Goal: Task Accomplishment & Management: Manage account settings

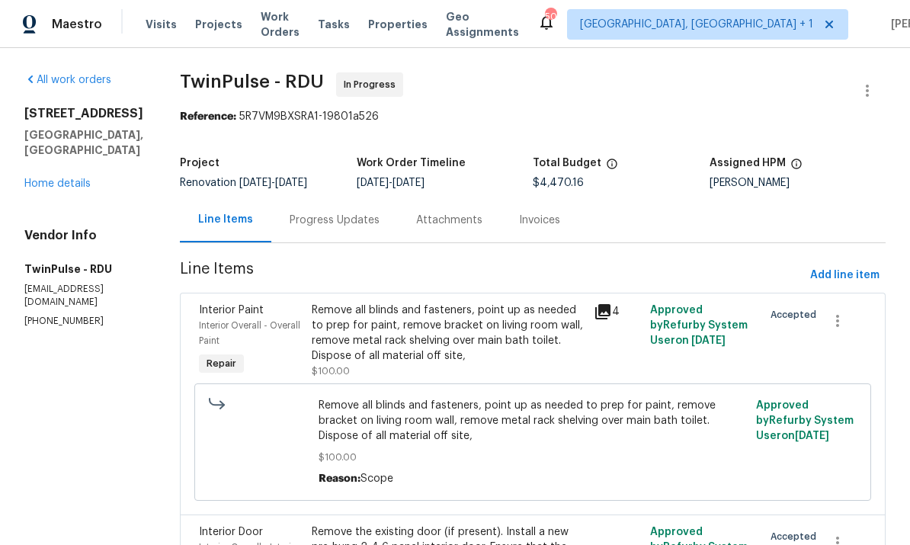
click at [85, 183] on link "Home details" at bounding box center [57, 183] width 66 height 11
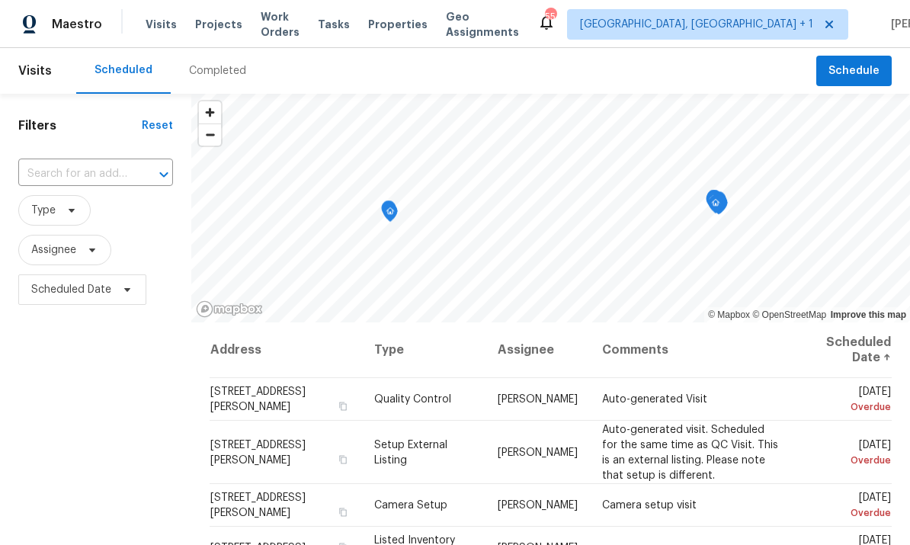
click at [213, 26] on span "Projects" at bounding box center [218, 24] width 47 height 15
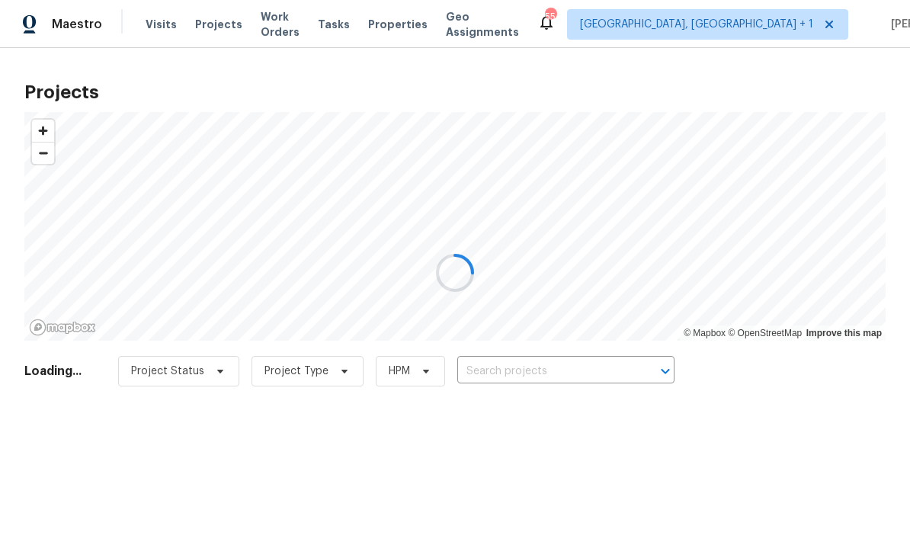
click at [536, 370] on div at bounding box center [455, 272] width 910 height 545
click at [535, 369] on div at bounding box center [455, 272] width 910 height 545
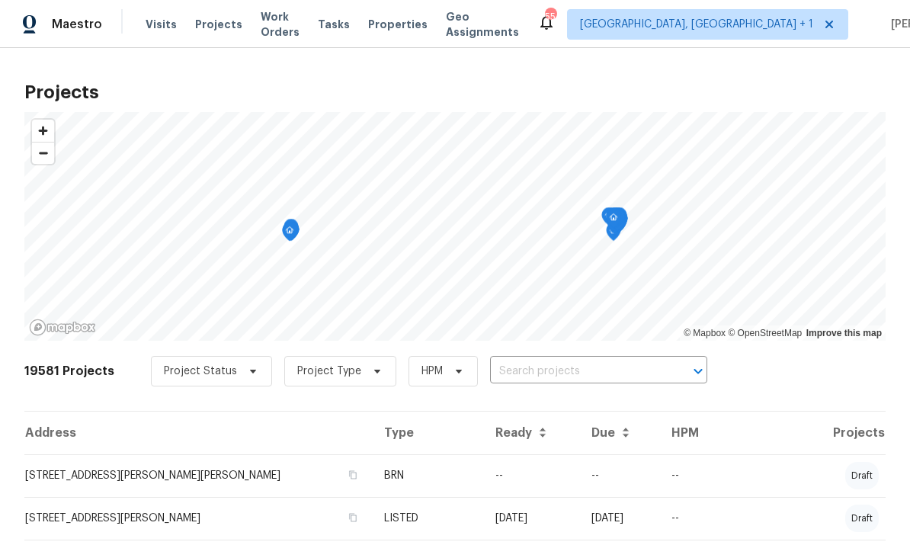
click at [552, 367] on input "text" at bounding box center [577, 372] width 175 height 24
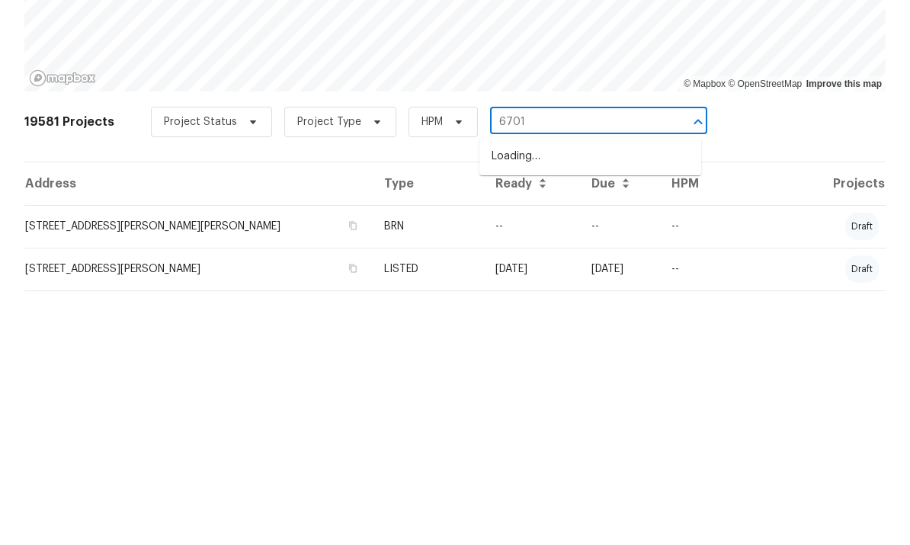
type input "6701"
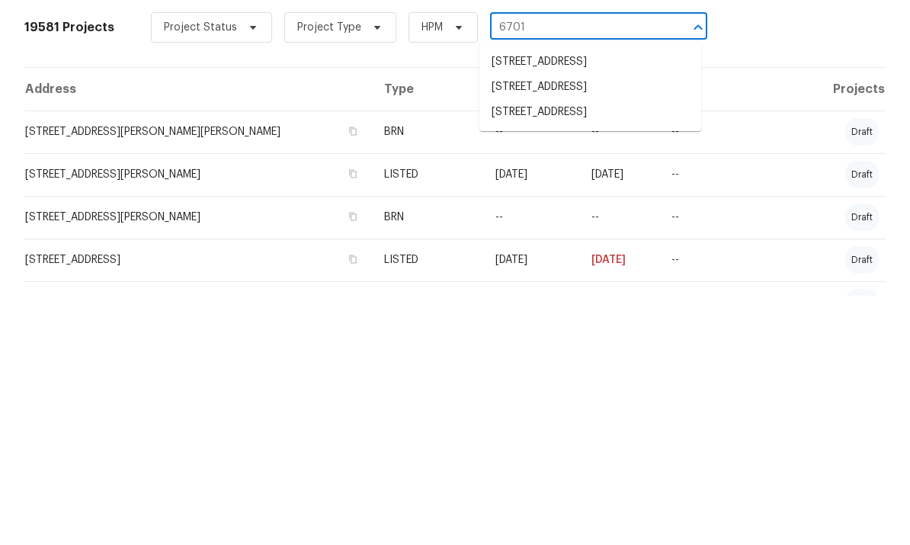
scroll to position [94, 0]
click at [620, 350] on li "6701 Winding Arch Dr, Durham, NC 27713" at bounding box center [591, 362] width 222 height 25
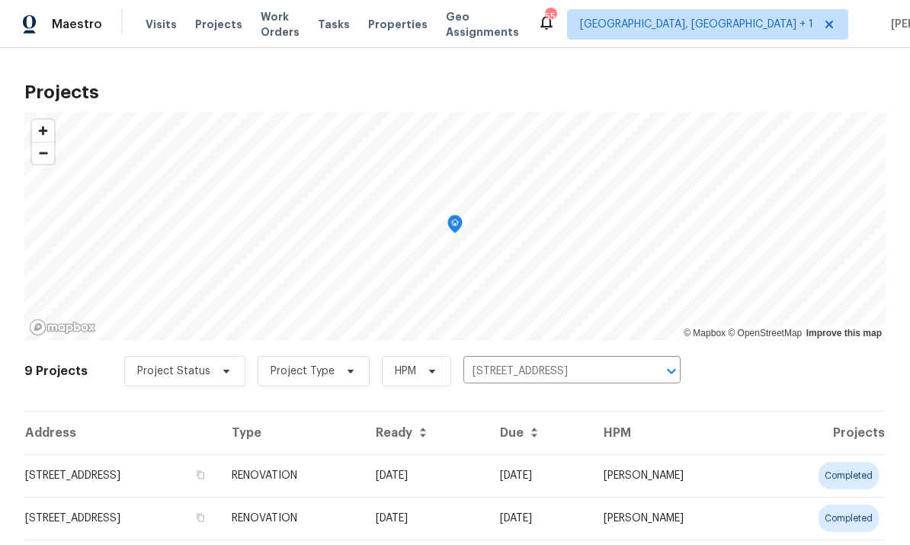
click at [217, 489] on td "6701 Winding Arch Dr, Durham, NC 27713" at bounding box center [121, 475] width 195 height 43
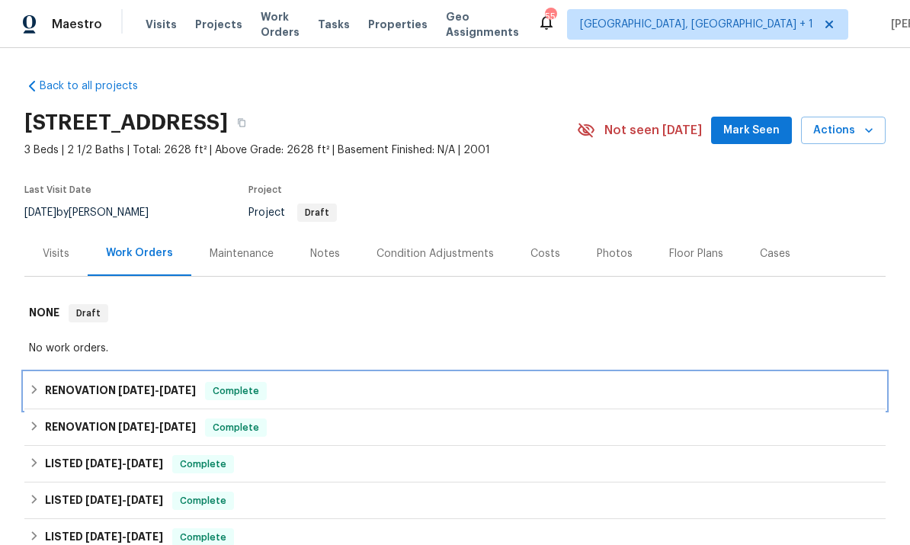
click at [170, 385] on span "7/16/25" at bounding box center [177, 390] width 37 height 11
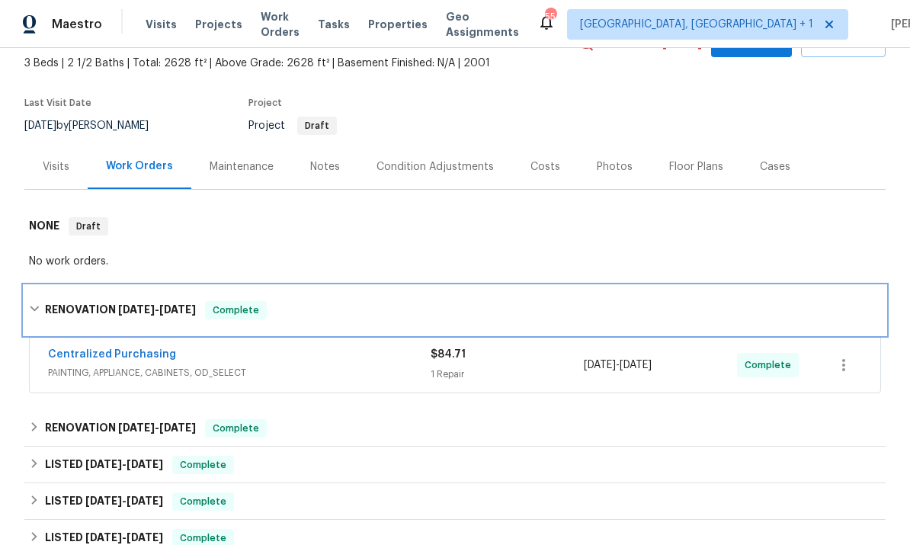
scroll to position [88, 0]
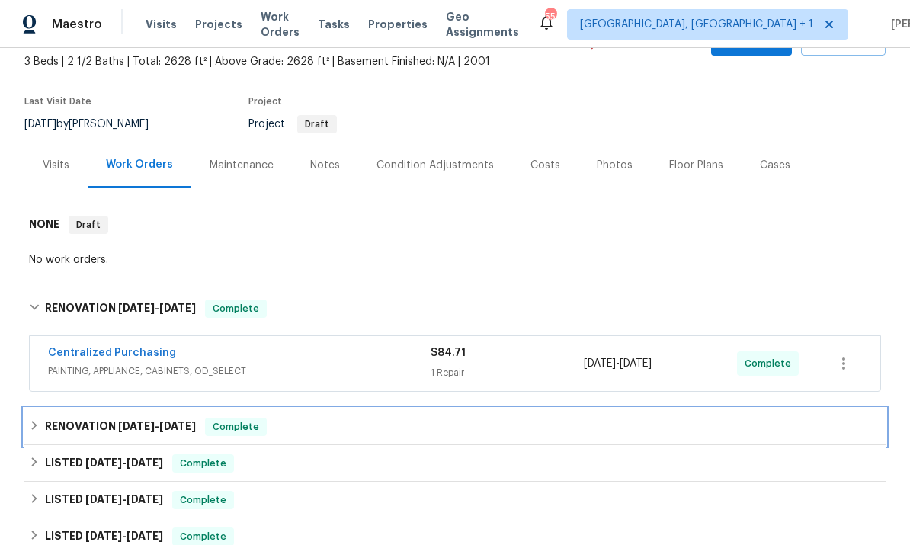
click at [176, 421] on span "7/8/25" at bounding box center [177, 426] width 37 height 11
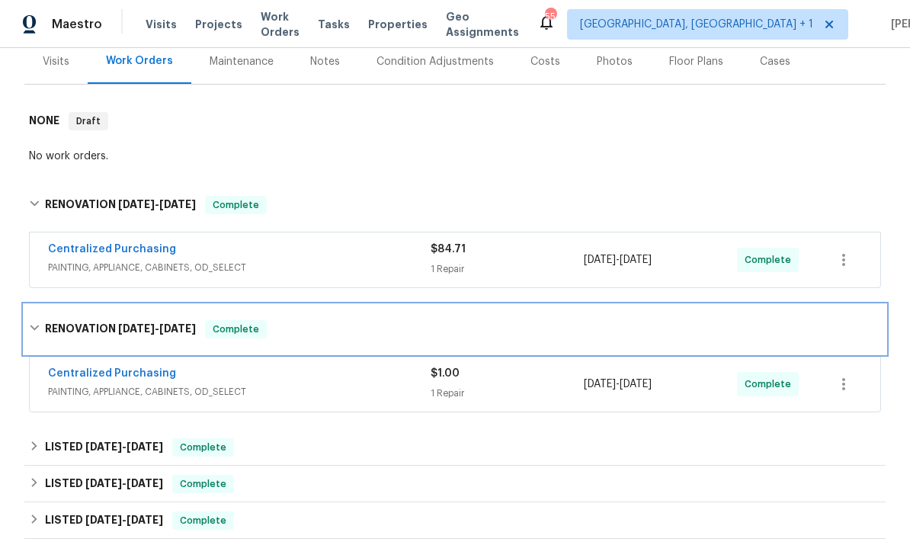
scroll to position [191, 0]
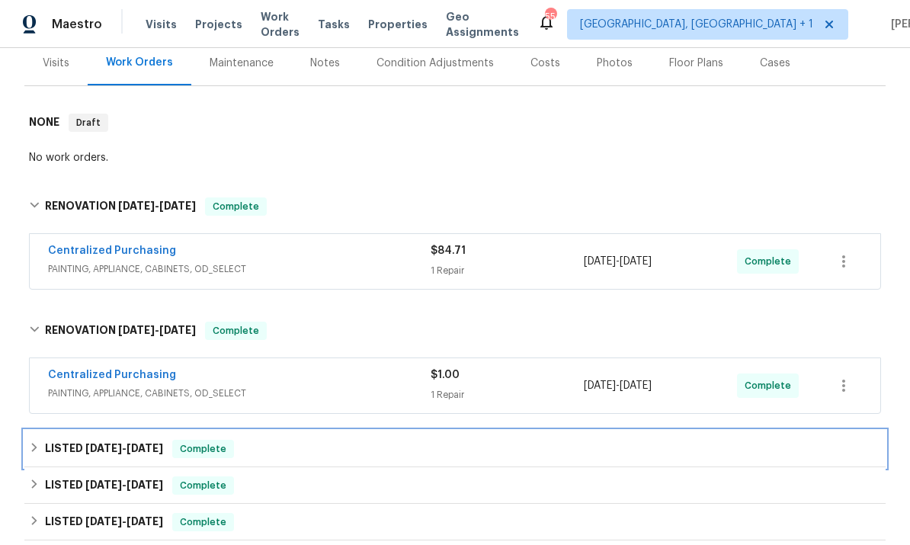
click at [194, 435] on div "LISTED 7/3/25 - 7/15/25 Complete" at bounding box center [454, 449] width 861 height 37
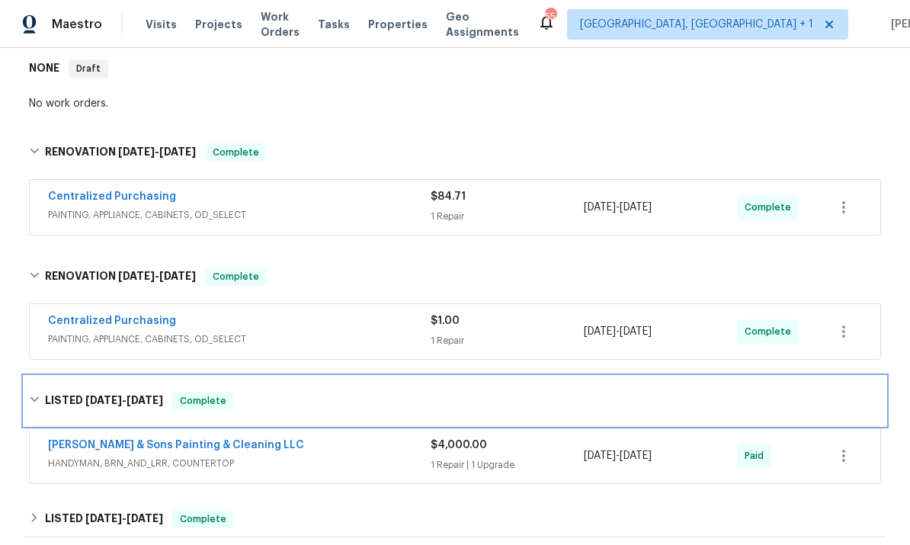
scroll to position [245, 0]
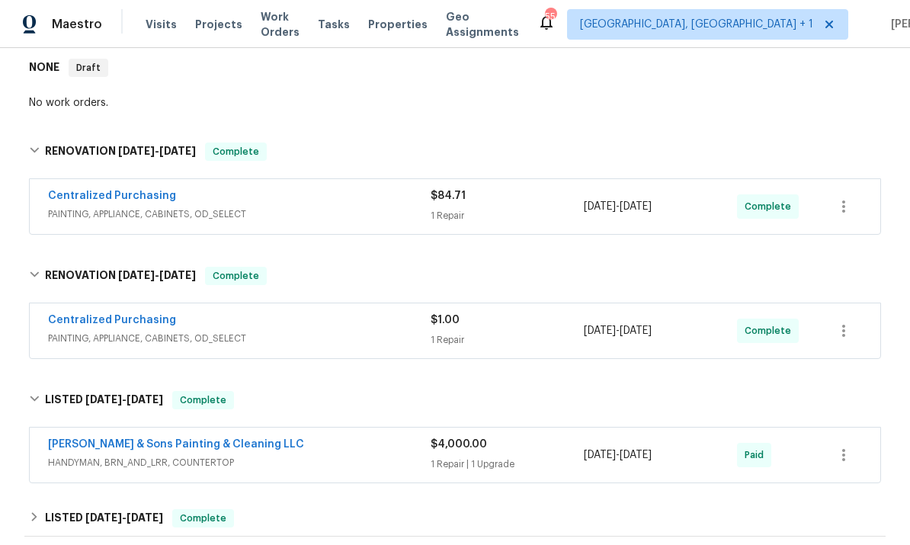
click at [212, 458] on span "HANDYMAN, BRN_AND_LRR, COUNTERTOP" at bounding box center [239, 462] width 383 height 15
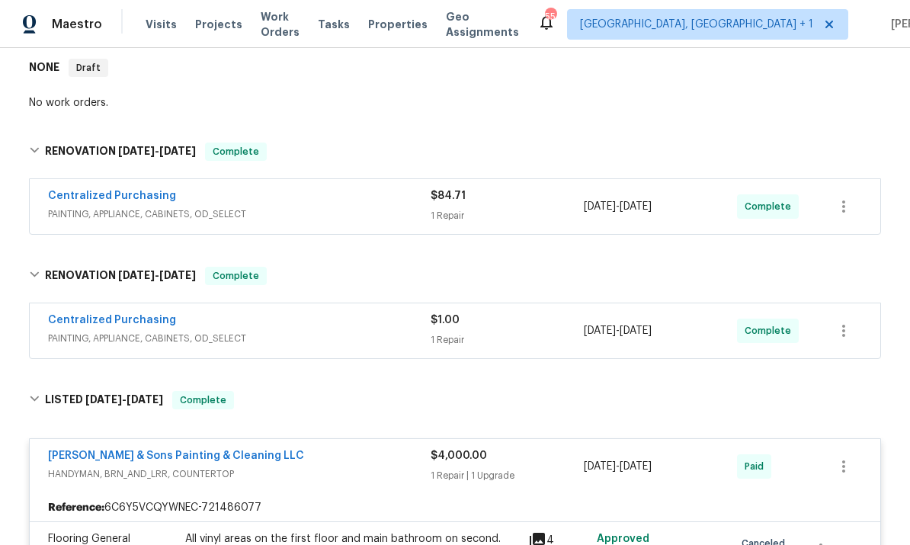
click at [210, 454] on link "Hodge & Sons Painting & Cleaning LLC" at bounding box center [176, 456] width 256 height 11
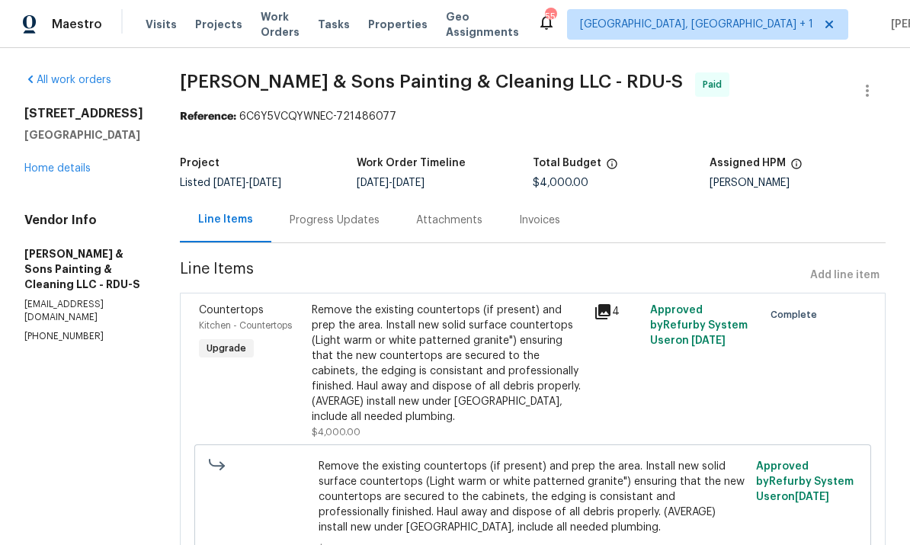
click at [87, 174] on link "Home details" at bounding box center [57, 168] width 66 height 11
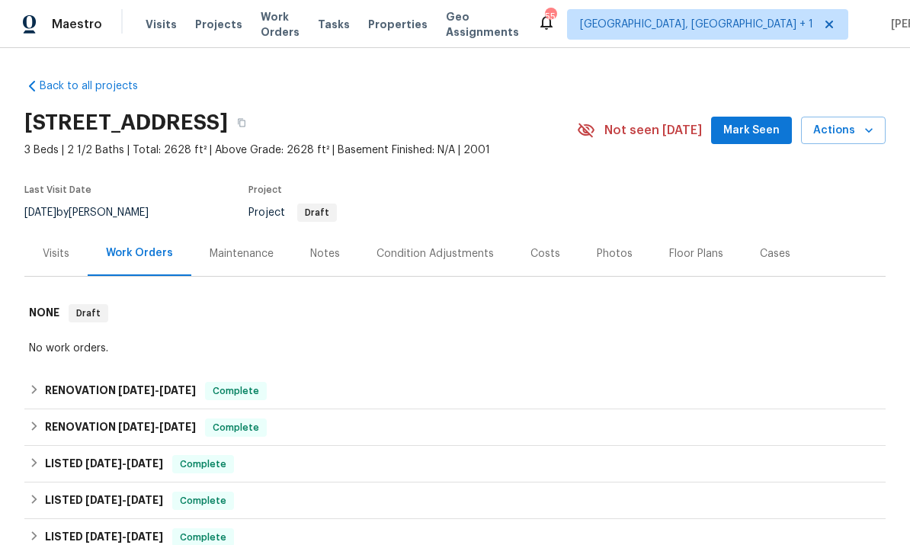
click at [771, 137] on span "Mark Seen" at bounding box center [751, 130] width 56 height 19
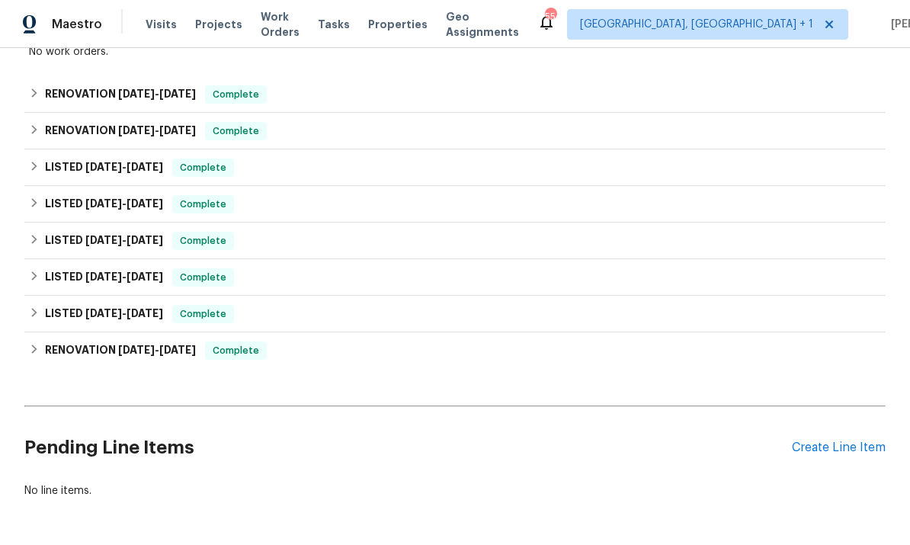
scroll to position [296, 0]
click at [842, 444] on div "Create Line Item" at bounding box center [839, 448] width 94 height 14
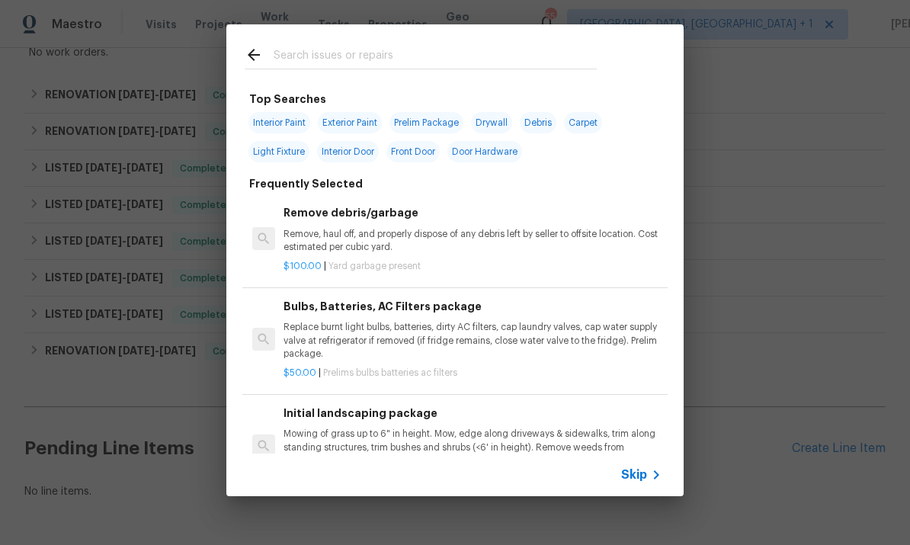
click at [351, 63] on input "text" at bounding box center [435, 57] width 323 height 23
type input "Debri"
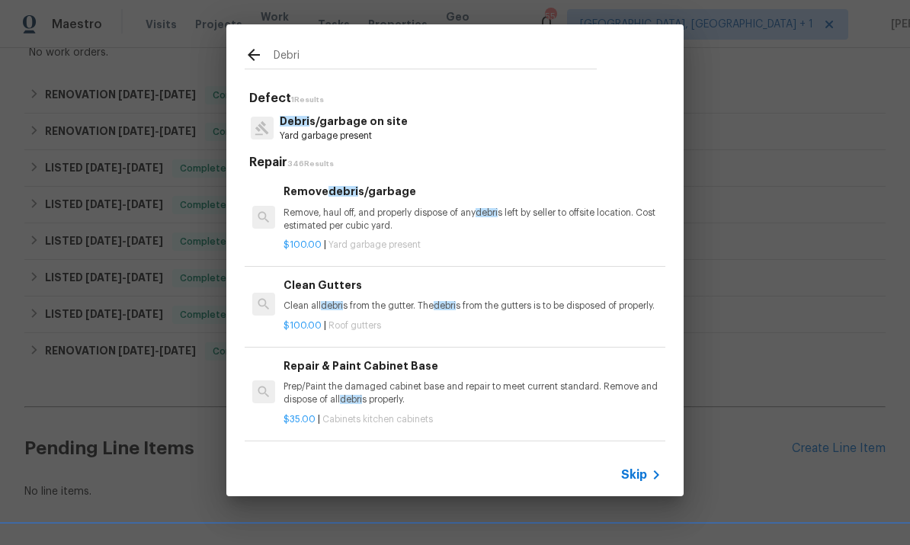
click at [369, 121] on p "Debri s/garbage on site" at bounding box center [344, 122] width 128 height 16
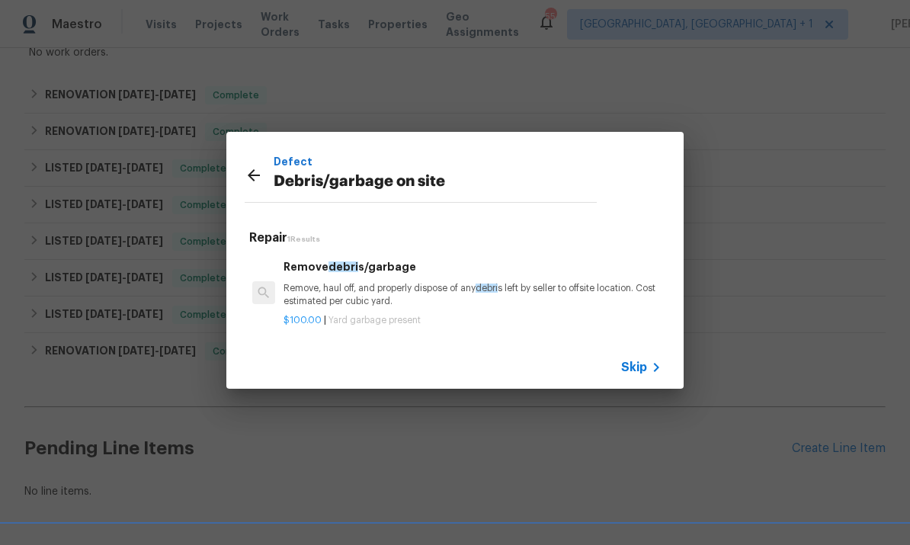
click at [378, 298] on p "Remove, haul off, and properly dispose of any debri s left by seller to offsite…" at bounding box center [473, 295] width 378 height 26
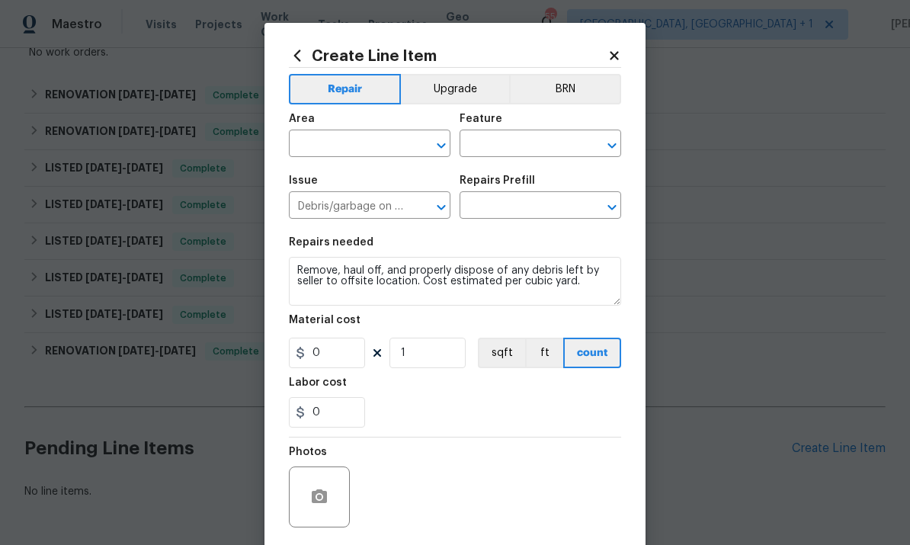
type input "Remove debris/garbage $100.00"
type input "100"
click at [356, 143] on input "text" at bounding box center [348, 145] width 119 height 24
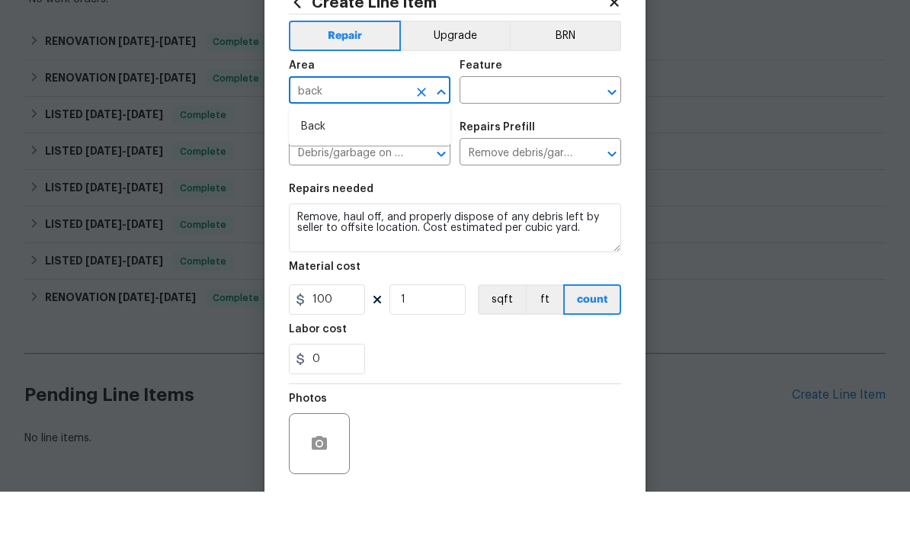
click at [320, 168] on li "Back" at bounding box center [370, 180] width 162 height 25
type input "Back"
click at [510, 133] on input "text" at bounding box center [519, 145] width 119 height 24
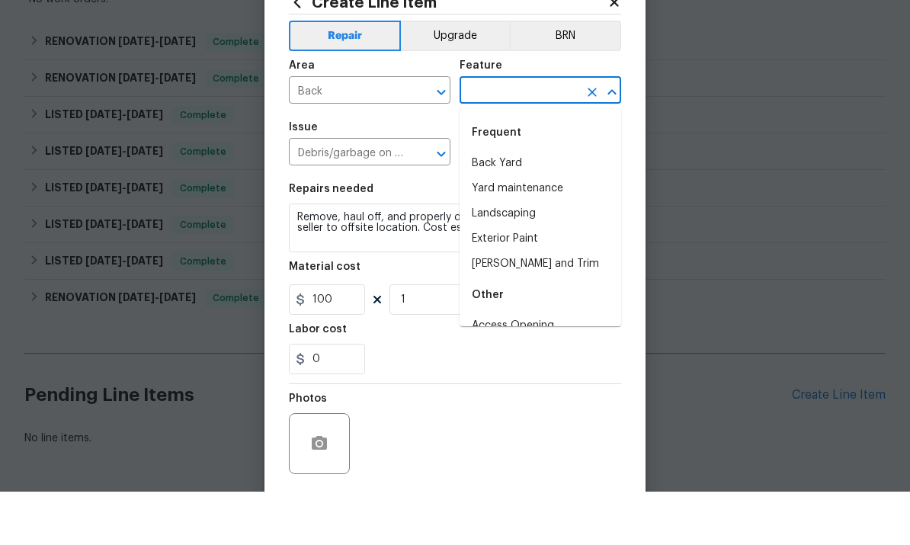
click at [511, 204] on li "Back Yard" at bounding box center [541, 216] width 162 height 25
type input "Back Yard"
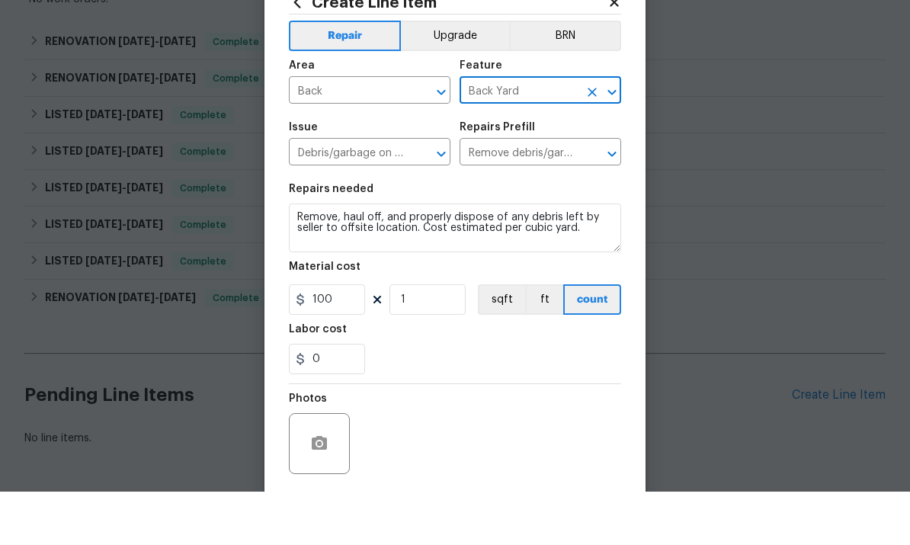
scroll to position [53, 0]
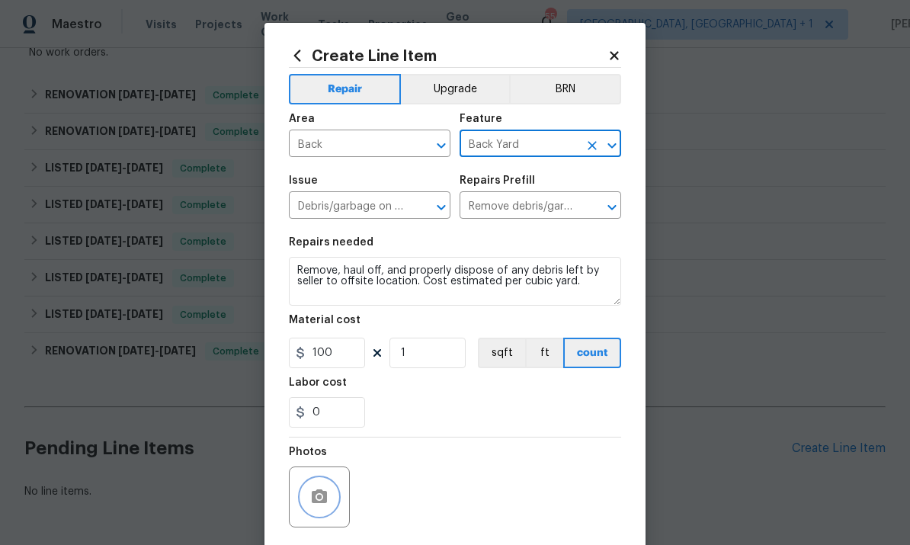
click at [315, 495] on icon "button" at bounding box center [319, 496] width 15 height 14
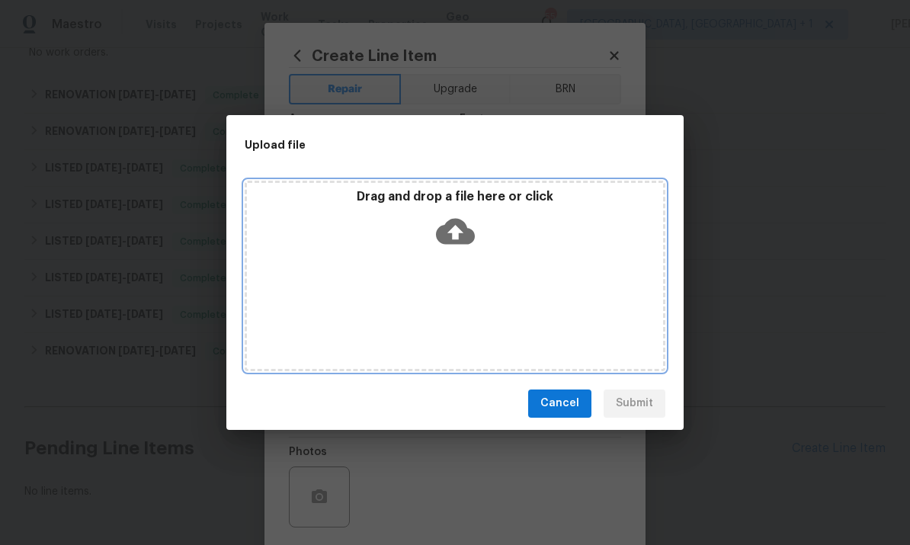
click at [462, 229] on icon at bounding box center [455, 231] width 39 height 26
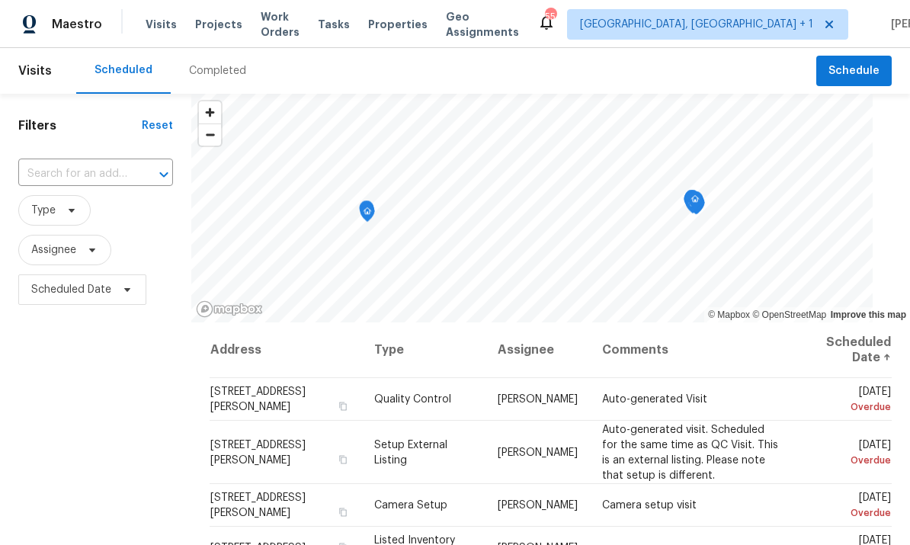
click at [214, 22] on span "Projects" at bounding box center [218, 24] width 47 height 15
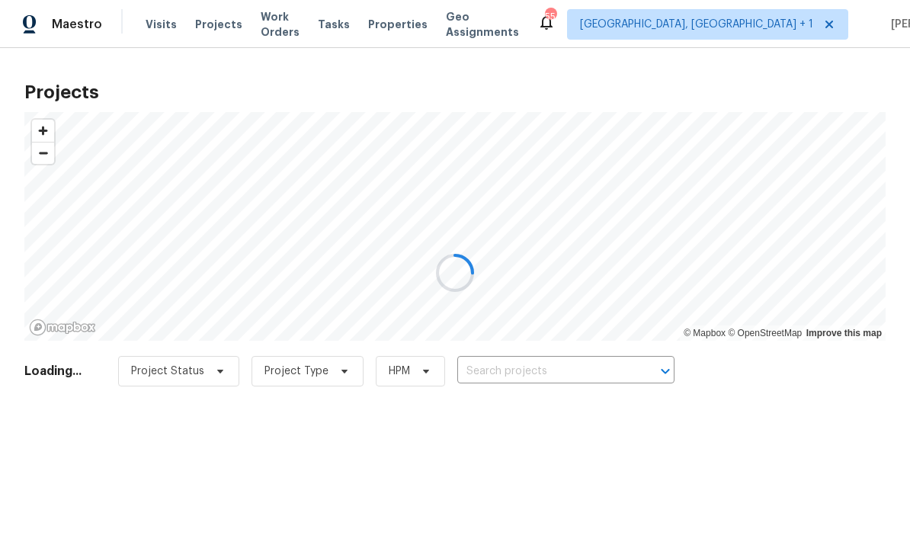
click at [521, 374] on div at bounding box center [455, 272] width 910 height 545
click at [521, 373] on input "text" at bounding box center [544, 372] width 175 height 24
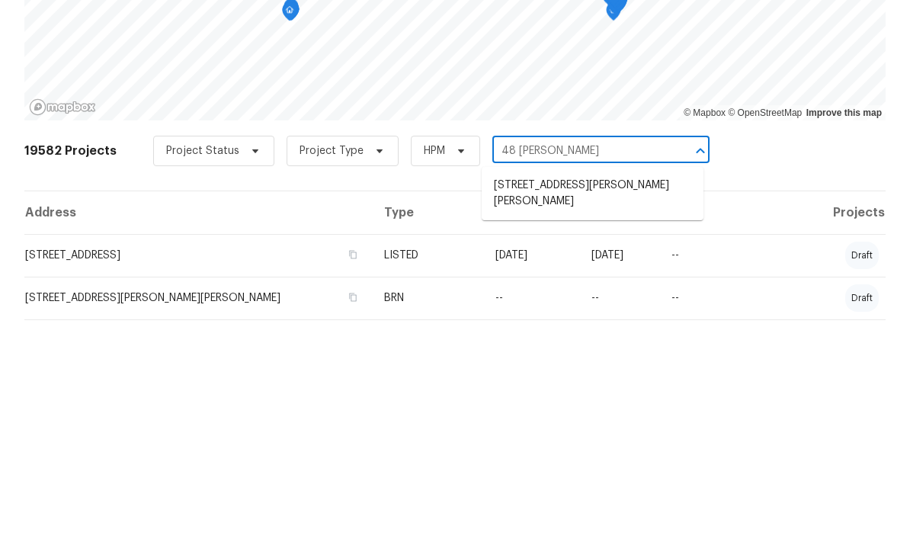
type input "48 Delmar"
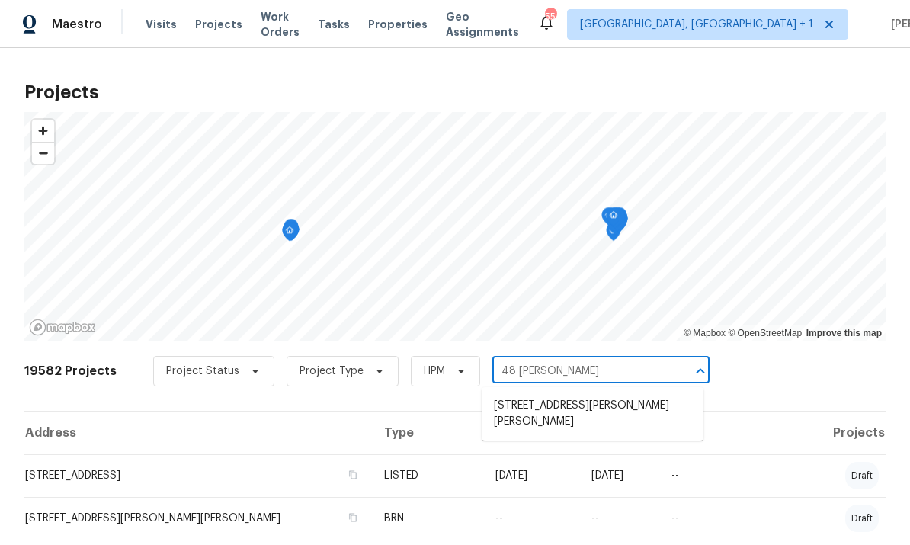
click at [602, 393] on li "48 Delmar Ct, Fuquay Varina, NC 27526" at bounding box center [593, 413] width 222 height 41
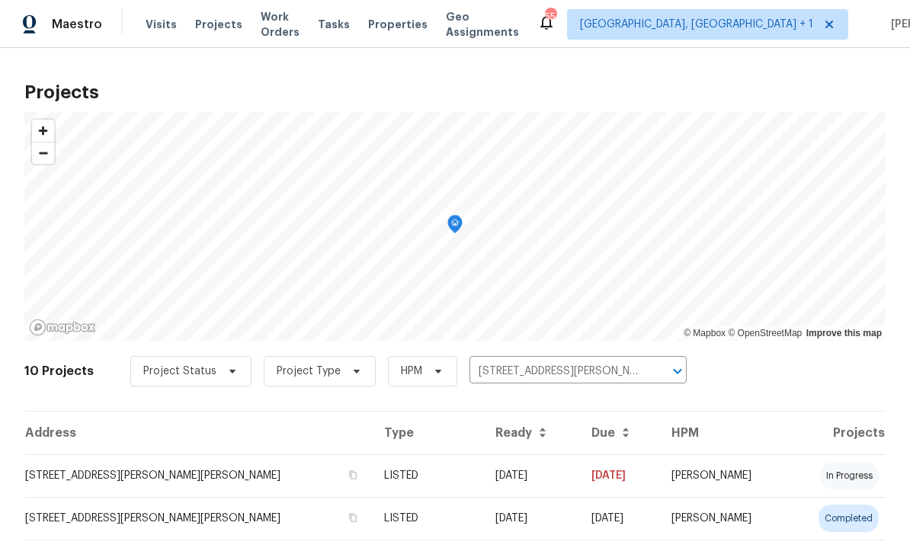
click at [262, 468] on td "48 Delmar Ct, Fuquay Varina, NC 27526" at bounding box center [198, 475] width 348 height 43
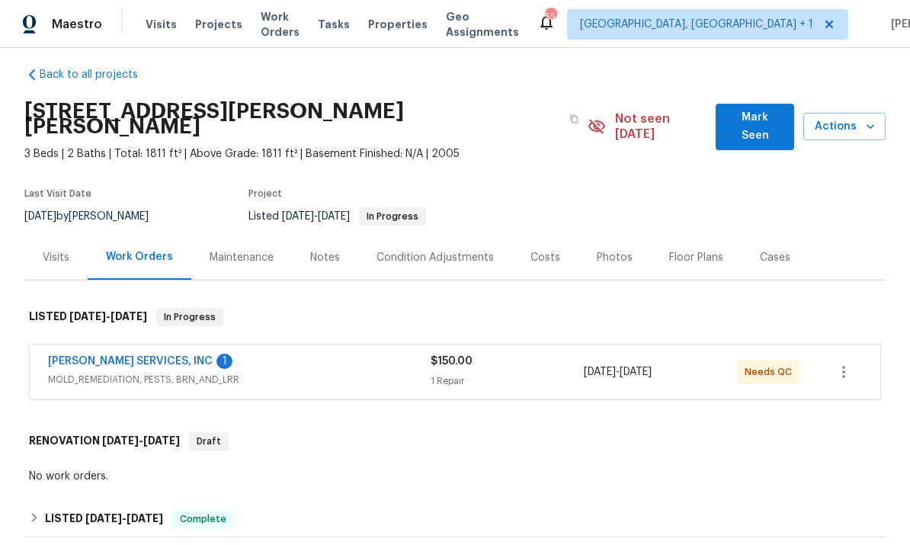
scroll to position [13, 0]
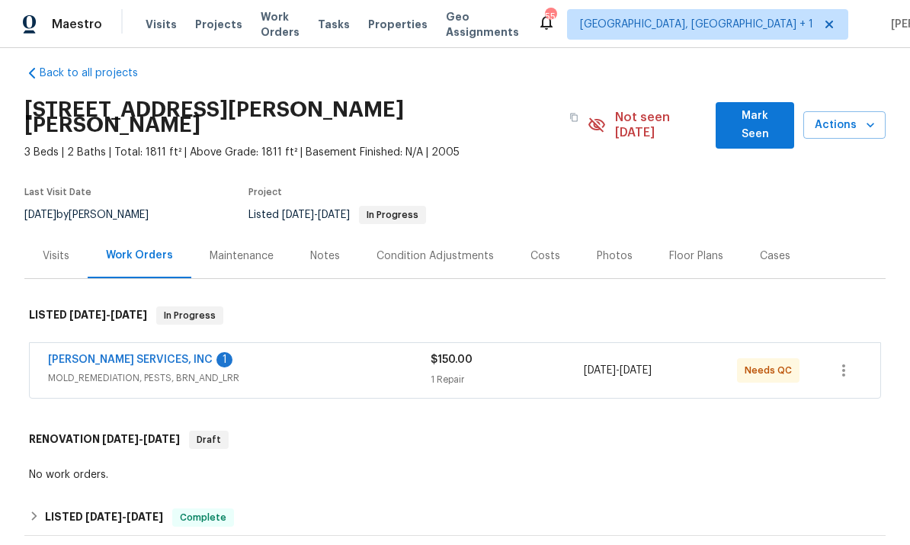
click at [147, 355] on link "CANADY'S SERVICES, INC" at bounding box center [130, 360] width 165 height 11
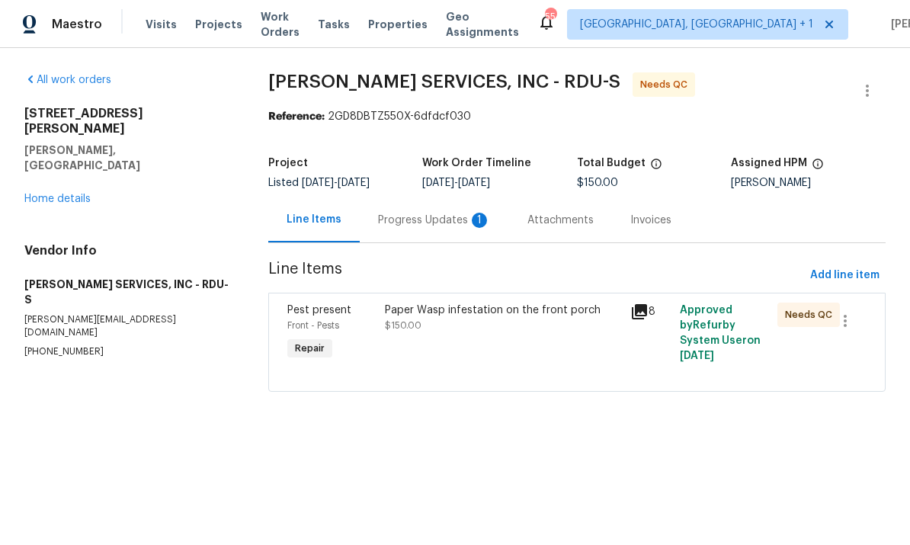
click at [435, 223] on div "Progress Updates 1" at bounding box center [434, 220] width 113 height 15
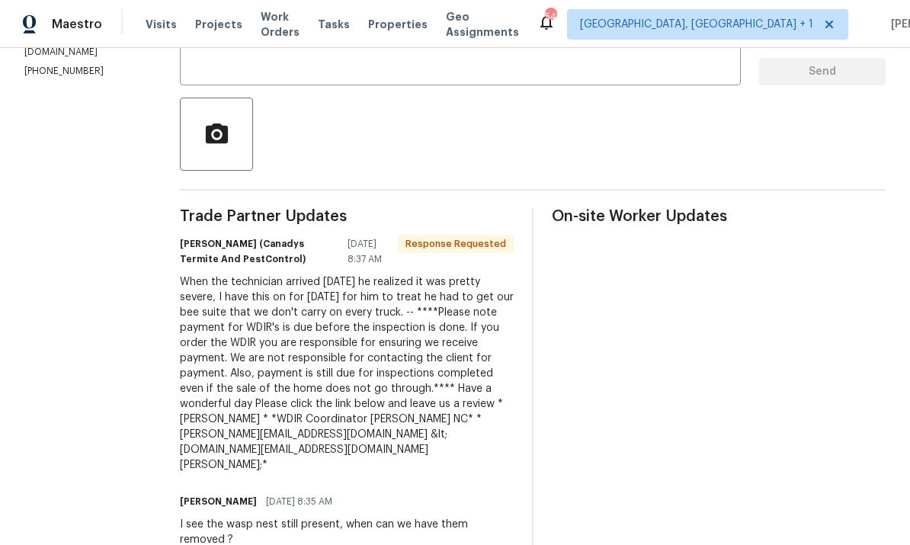
scroll to position [355, 0]
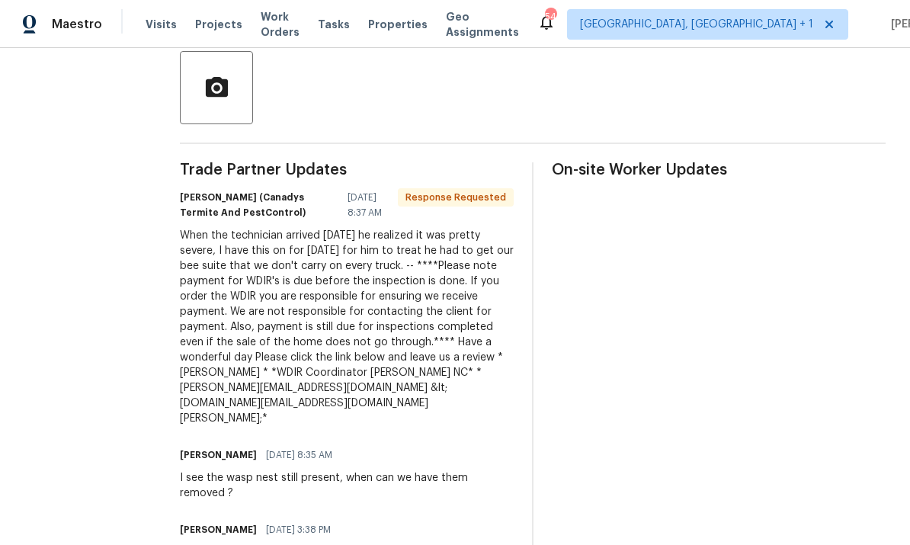
click at [431, 345] on div "When the technician arrived yesterday he realized it was pretty severe, I have …" at bounding box center [347, 327] width 334 height 198
click at [452, 331] on div "When the technician arrived yesterday he realized it was pretty severe, I have …" at bounding box center [347, 327] width 334 height 198
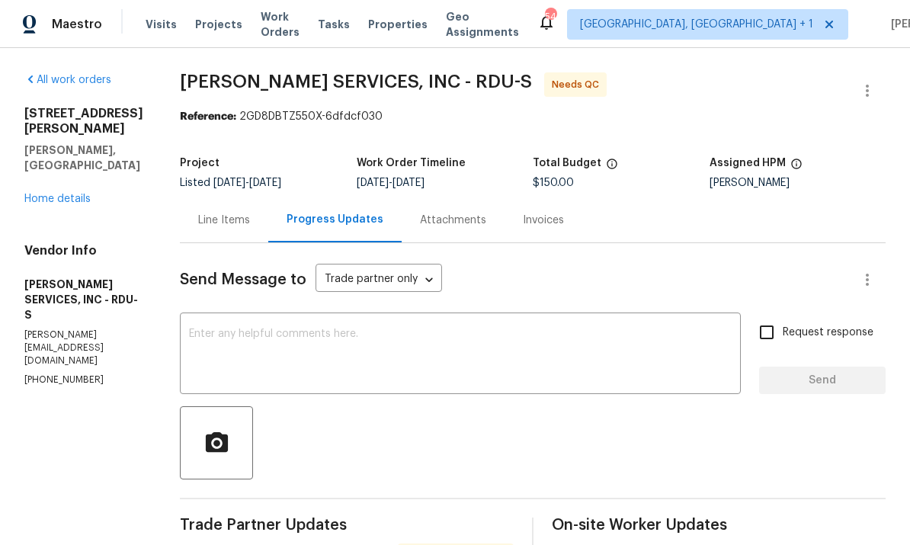
scroll to position [0, 0]
click at [244, 216] on div "Line Items" at bounding box center [224, 220] width 52 height 15
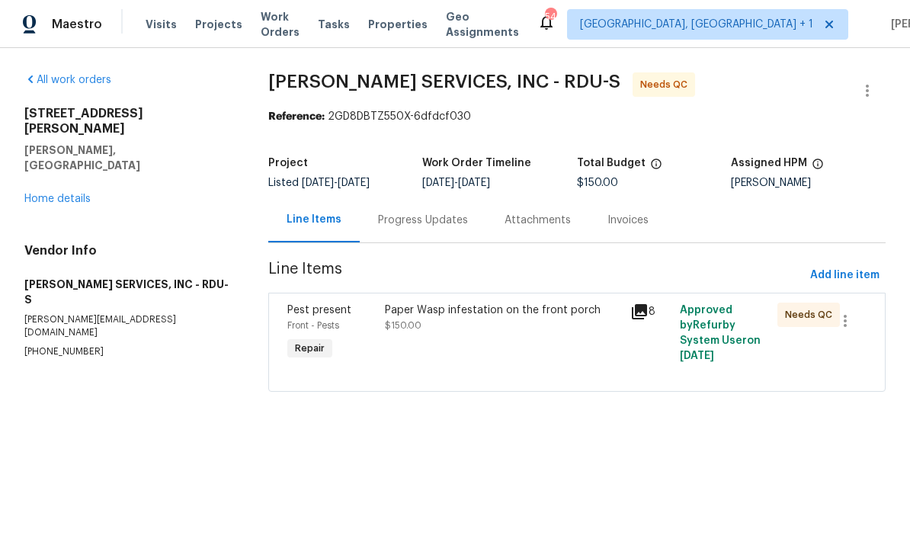
click at [509, 317] on div "Paper Wasp infestation on the front porch" at bounding box center [503, 310] width 236 height 15
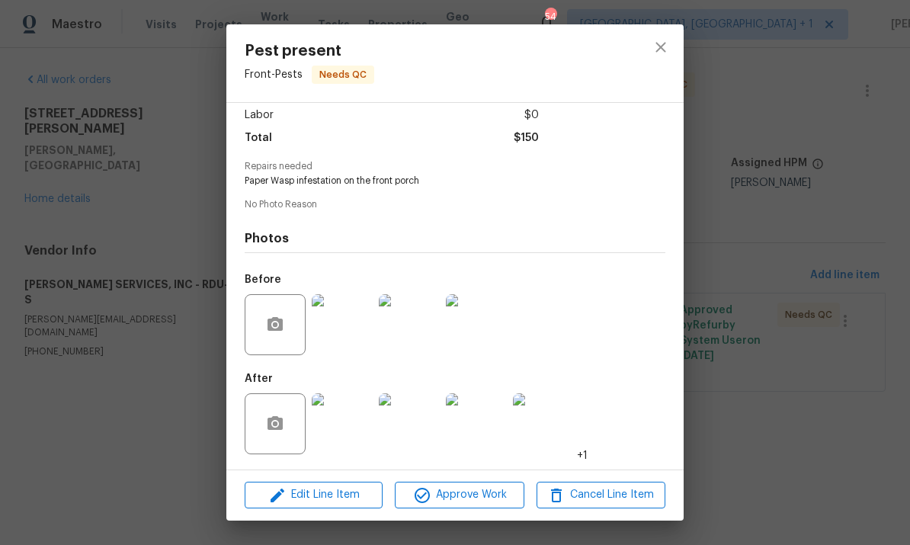
scroll to position [111, 0]
click at [351, 437] on img at bounding box center [342, 423] width 61 height 61
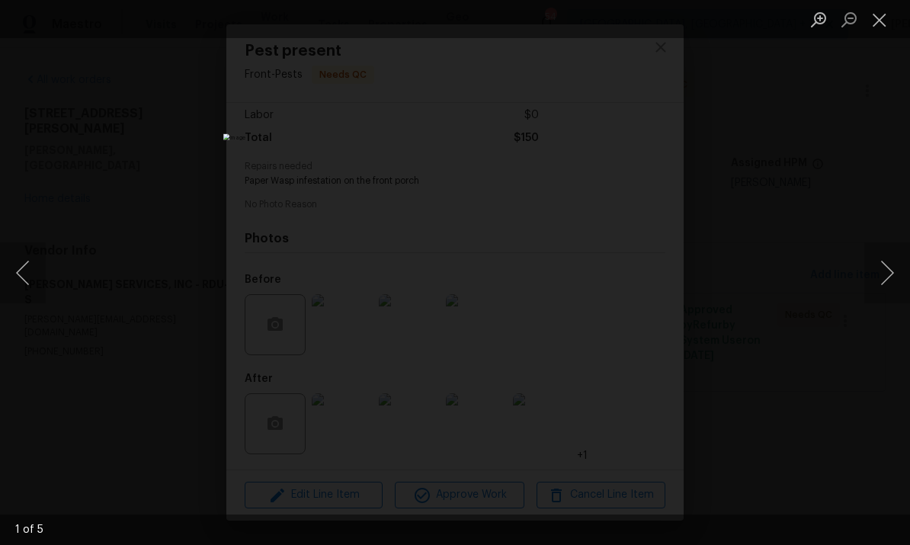
click at [874, 266] on button "Next image" at bounding box center [888, 272] width 46 height 61
click at [878, 255] on button "Next image" at bounding box center [888, 272] width 46 height 61
click at [860, 273] on div "Lightbox" at bounding box center [455, 272] width 910 height 545
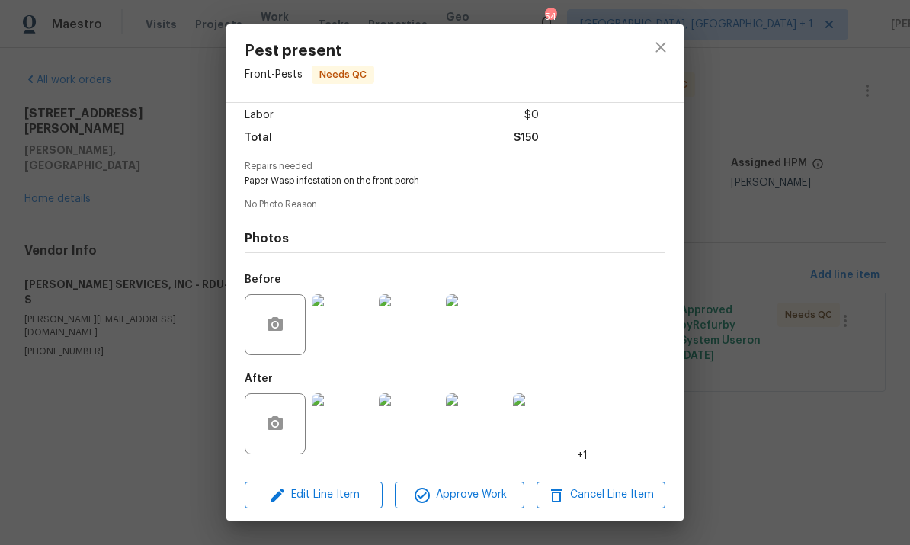
click at [875, 242] on div "Pest present Front - Pests Needs QC Vendor CANADY'S SERVICES, INC Account Categ…" at bounding box center [455, 272] width 910 height 545
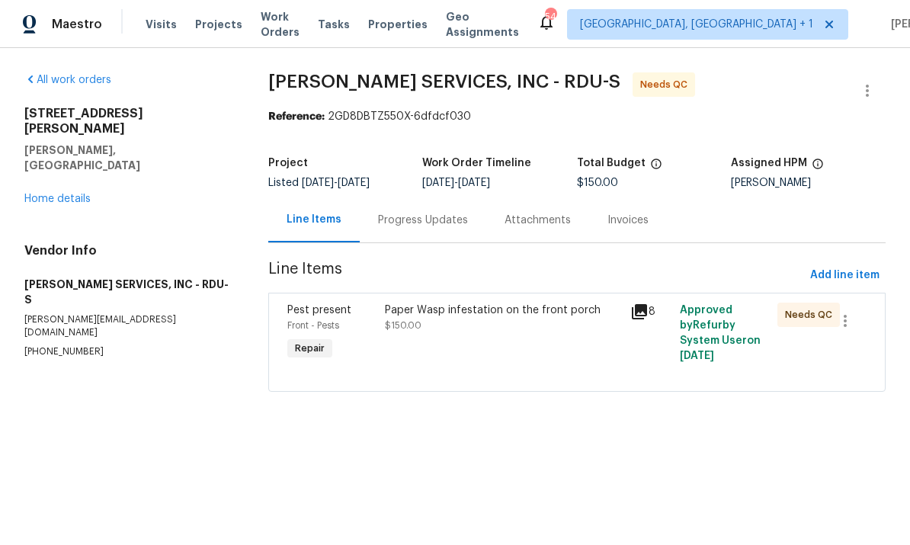
click at [534, 315] on div "Paper Wasp infestation on the front porch" at bounding box center [503, 310] width 236 height 15
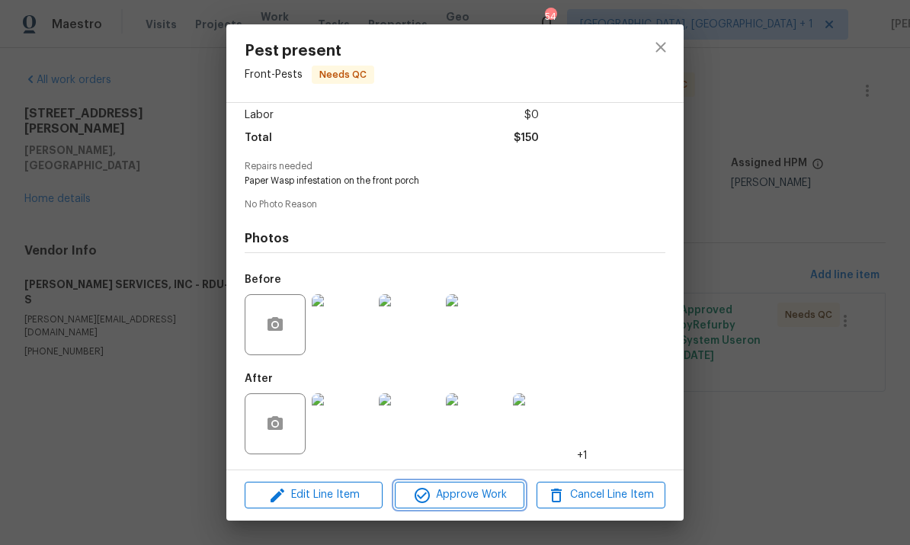
click at [486, 495] on span "Approve Work" at bounding box center [459, 495] width 120 height 19
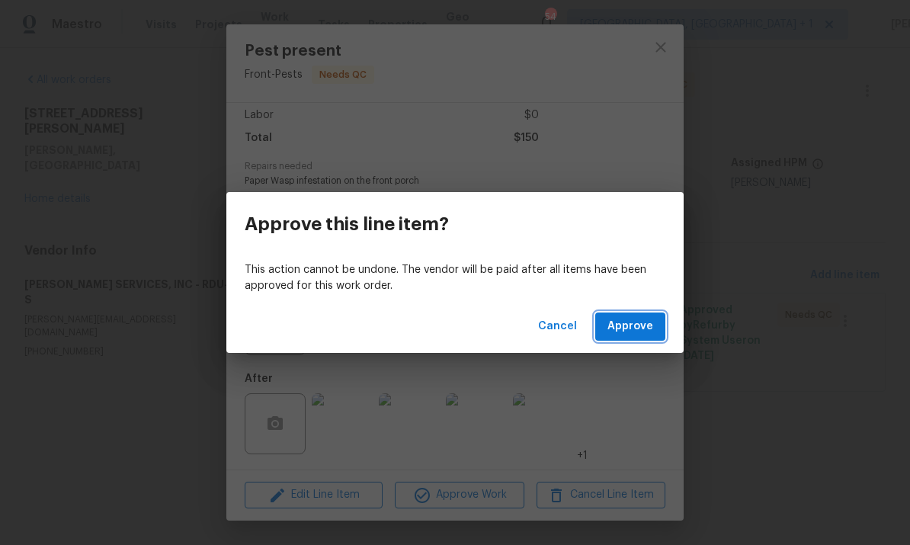
click at [629, 329] on span "Approve" at bounding box center [631, 326] width 46 height 19
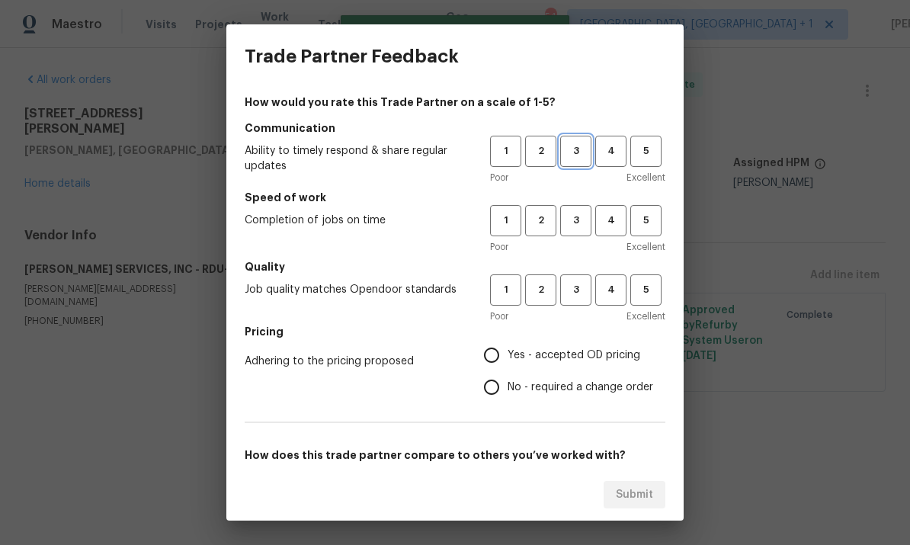
click at [574, 150] on span "3" at bounding box center [576, 152] width 28 height 18
click at [576, 213] on span "3" at bounding box center [576, 221] width 28 height 18
click at [578, 294] on span "3" at bounding box center [576, 290] width 28 height 18
click at [98, 173] on div "Trade Partner Feedback How would you rate this Trade Partner on a scale of 1-5?…" at bounding box center [455, 272] width 910 height 545
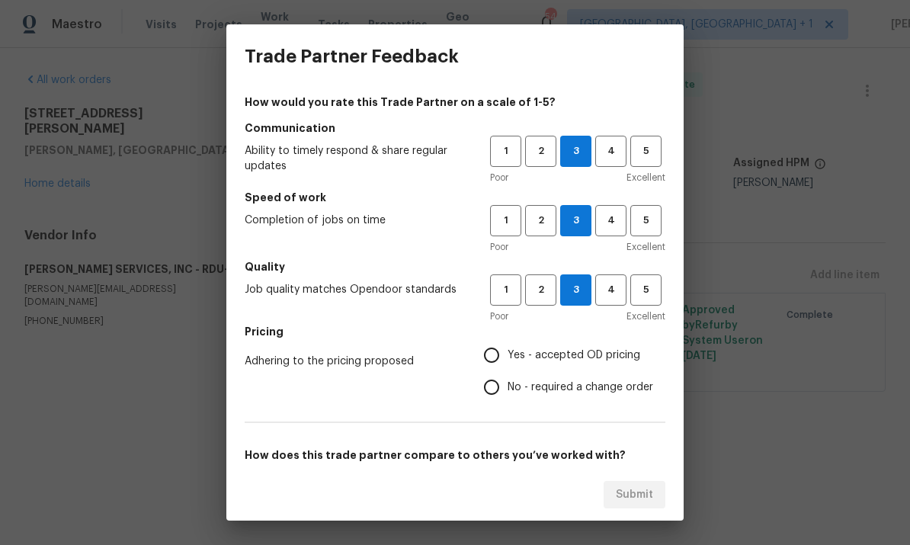
click at [496, 363] on input "Yes - accepted OD pricing" at bounding box center [492, 355] width 32 height 32
radio input "true"
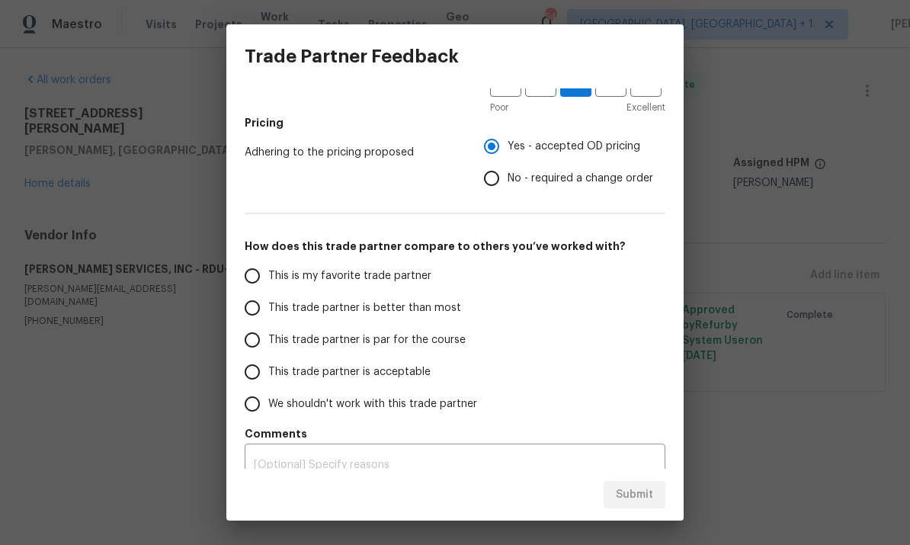
scroll to position [220, 0]
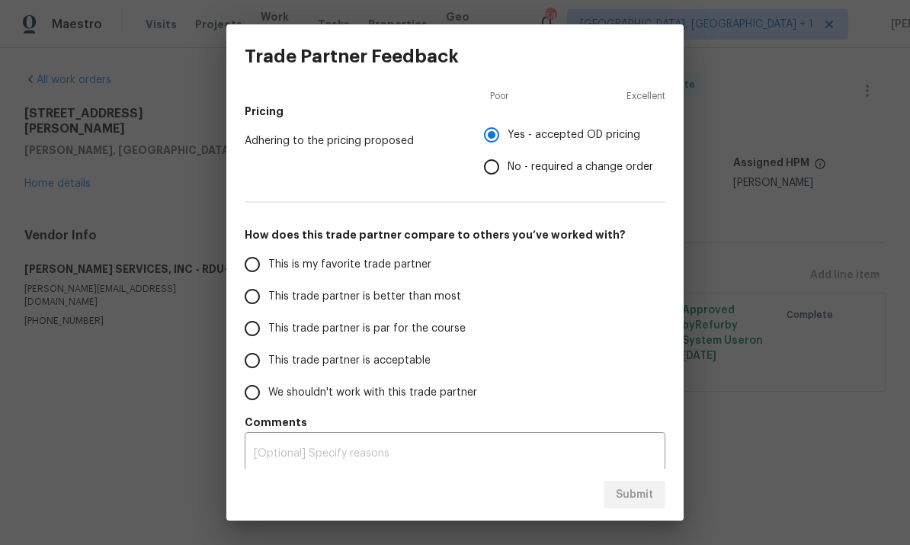
click at [258, 329] on input "This trade partner is par for the course" at bounding box center [252, 329] width 32 height 32
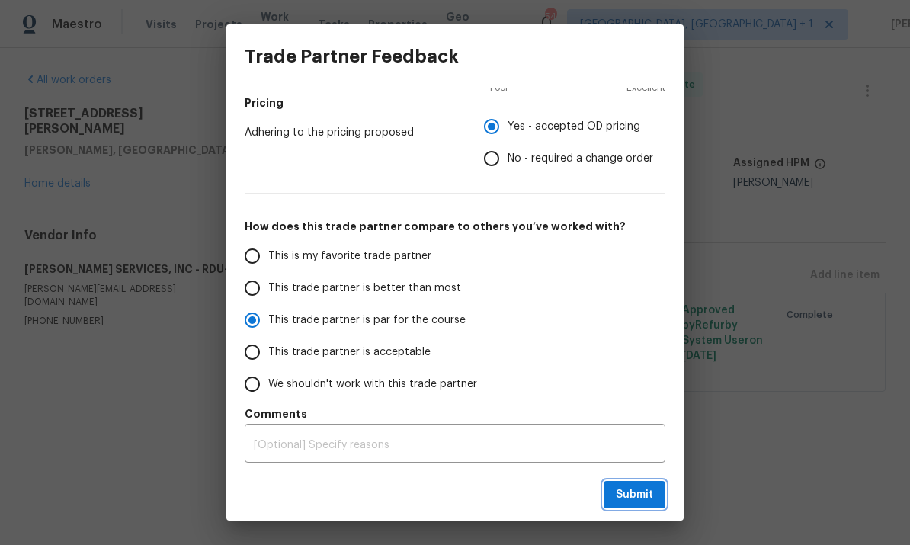
click at [630, 498] on span "Submit" at bounding box center [634, 495] width 37 height 19
radio input "true"
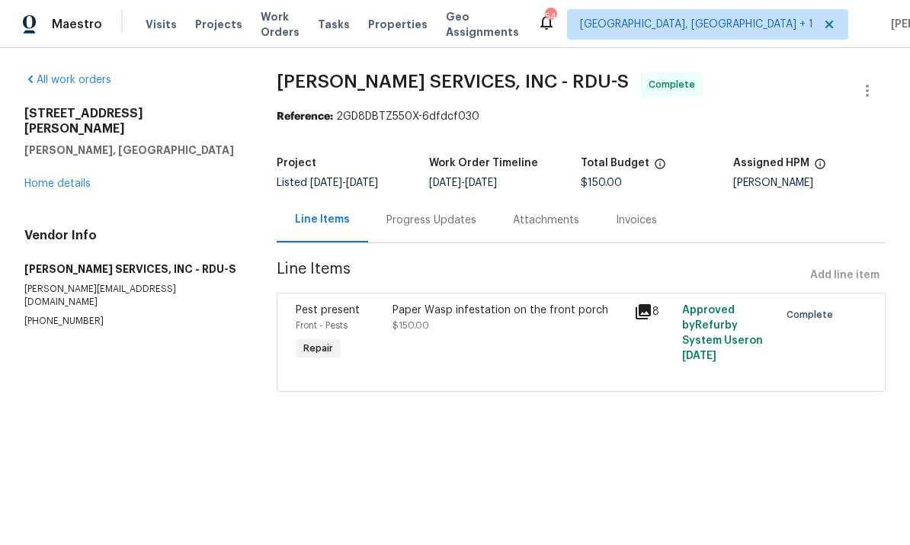
click at [630, 435] on html "Maestro Visits Projects Work Orders Tasks Properties Geo Assignments 54 Albuque…" at bounding box center [455, 217] width 910 height 435
